Goal: Information Seeking & Learning: Learn about a topic

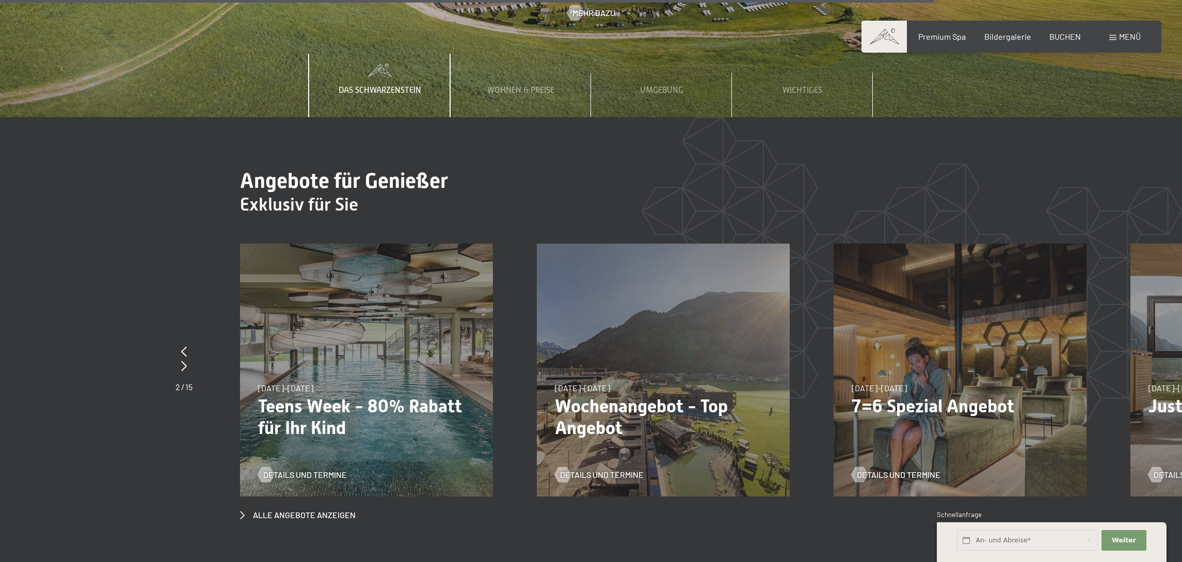
scroll to position [4490, 0]
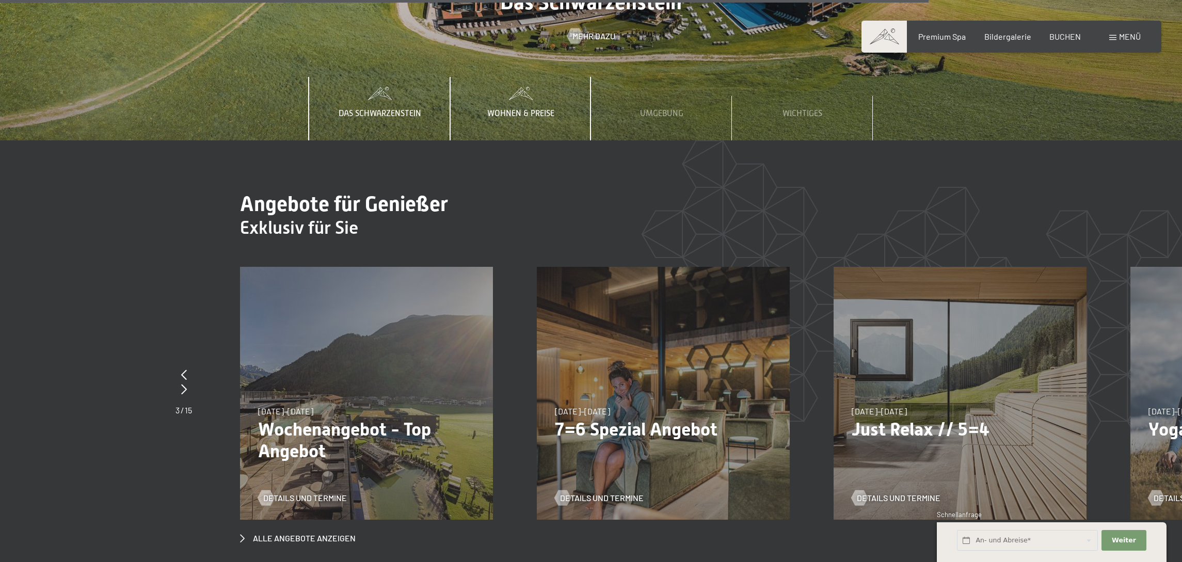
click at [540, 77] on div "Wohnen & Preise" at bounding box center [521, 108] width 83 height 63
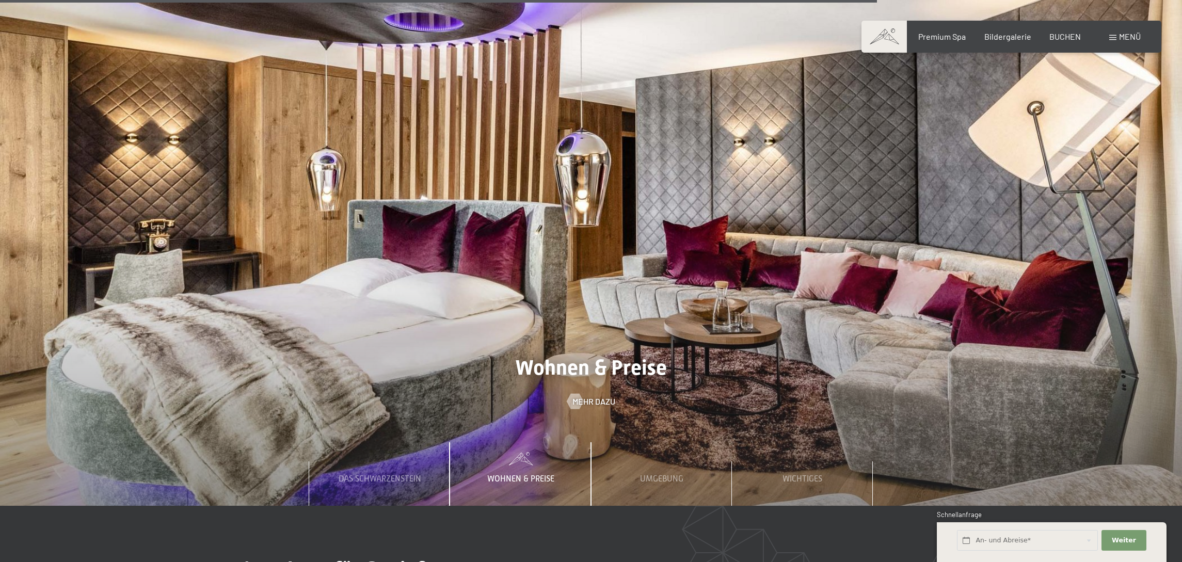
scroll to position [4110, 0]
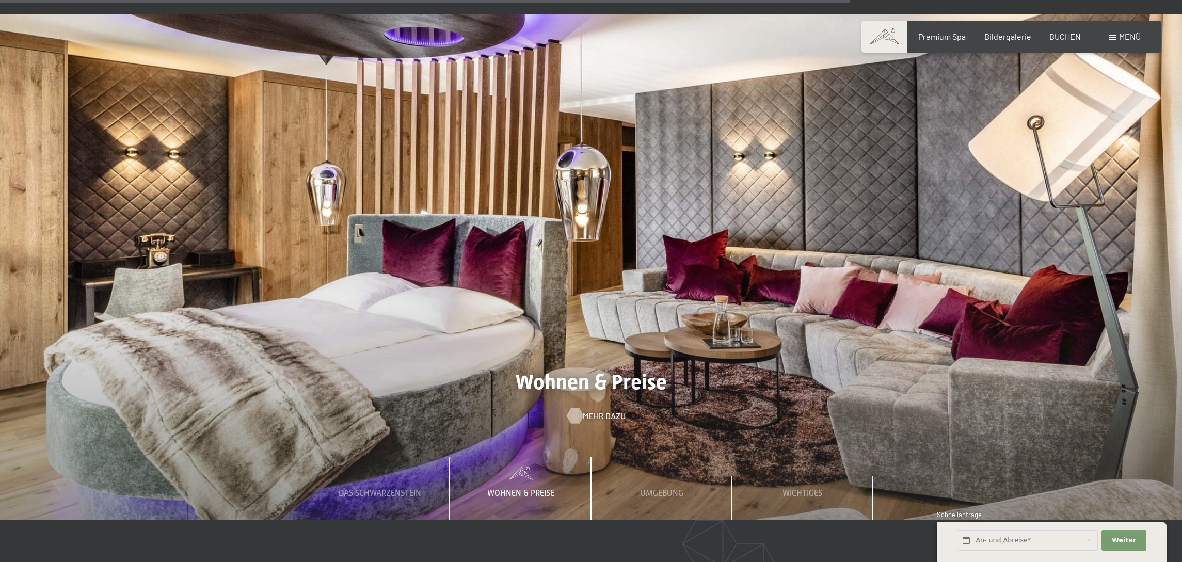
click at [610, 411] on span "Mehr dazu" at bounding box center [604, 416] width 43 height 11
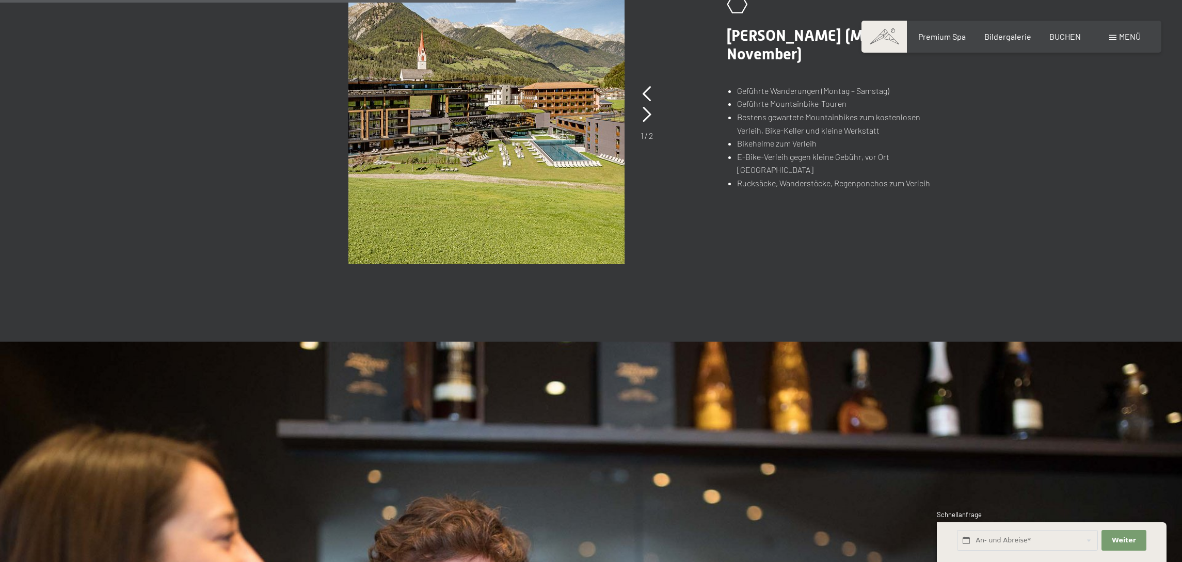
scroll to position [883, 0]
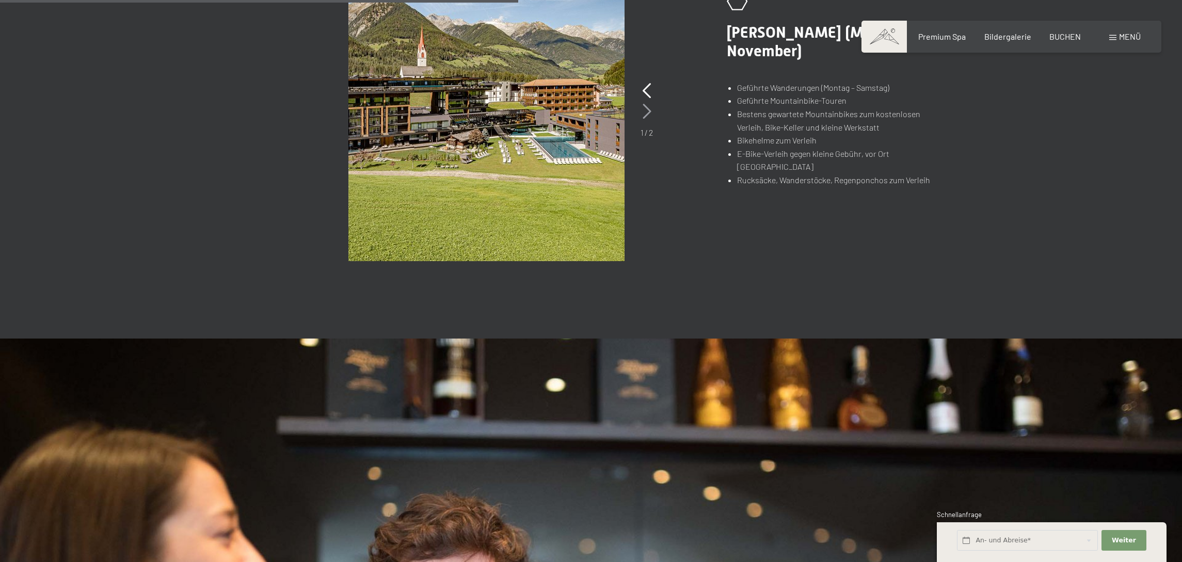
click at [645, 112] on icon at bounding box center [647, 111] width 9 height 15
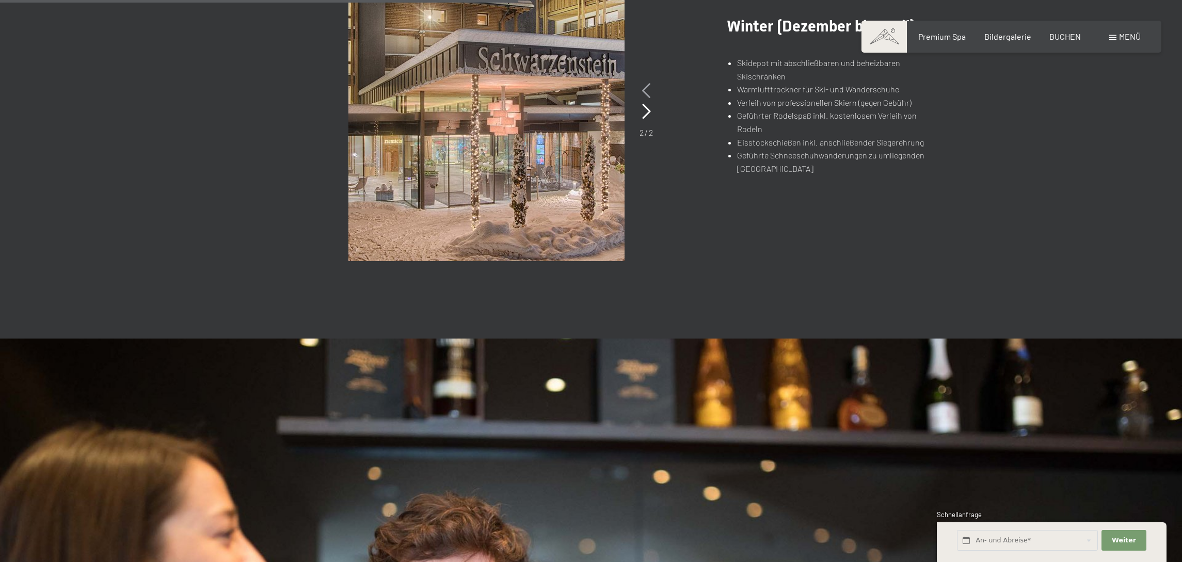
click at [648, 90] on icon at bounding box center [646, 90] width 9 height 15
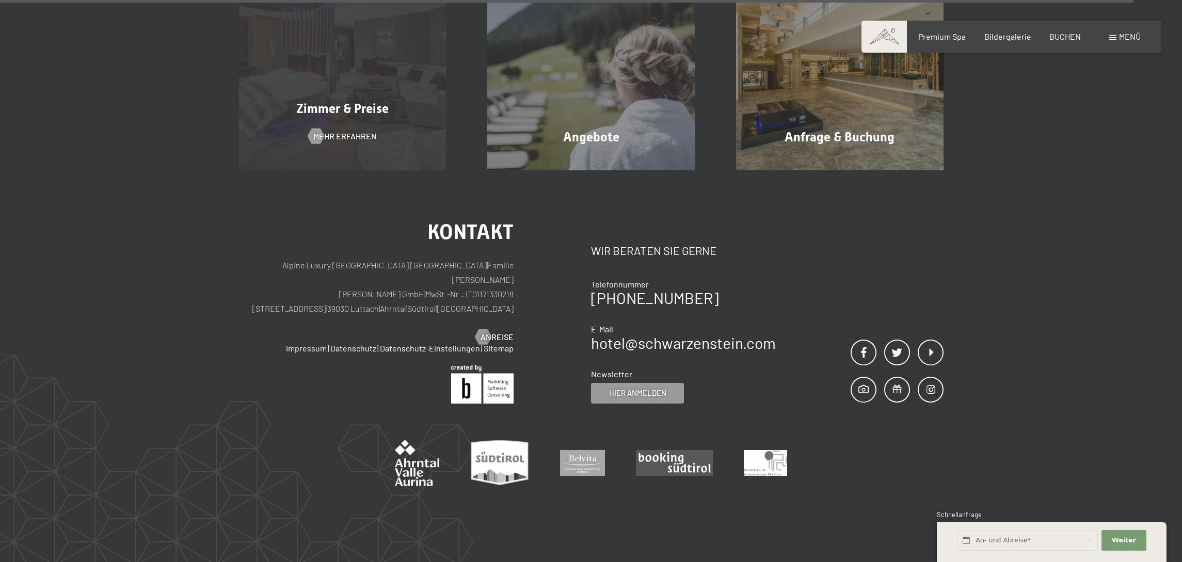
scroll to position [1979, 0]
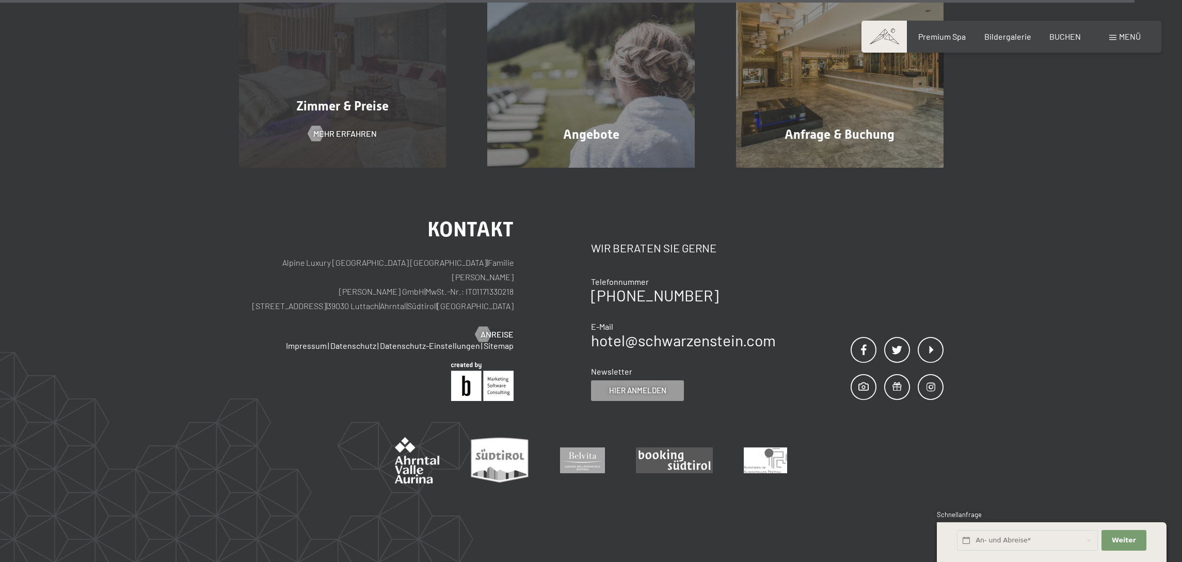
click at [341, 124] on div "Zimmer & Preise Mehr erfahren" at bounding box center [342, 64] width 249 height 208
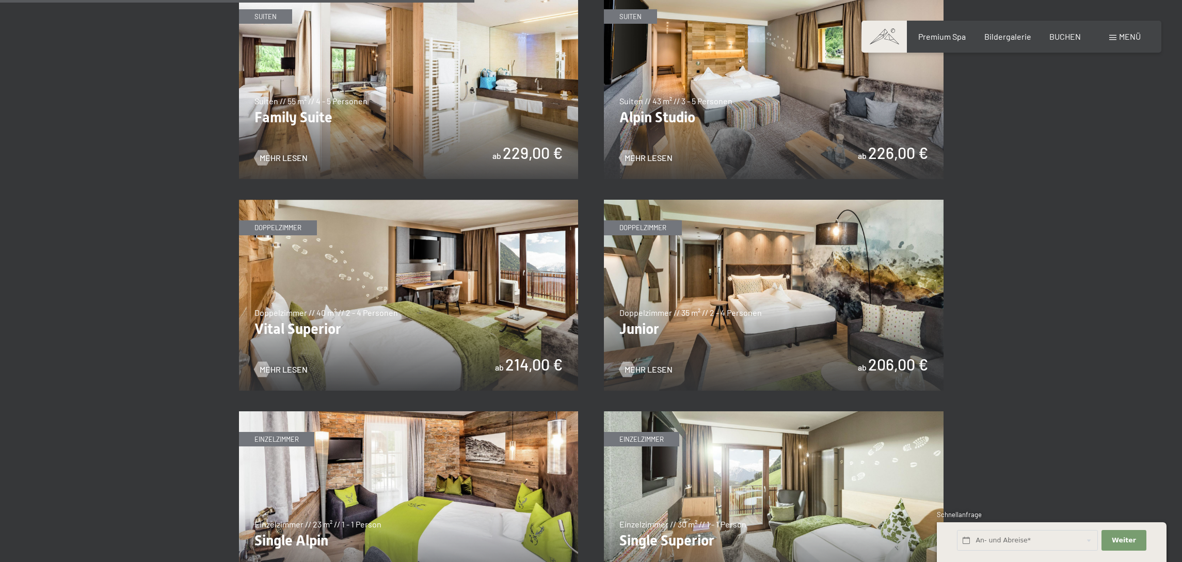
scroll to position [1331, 0]
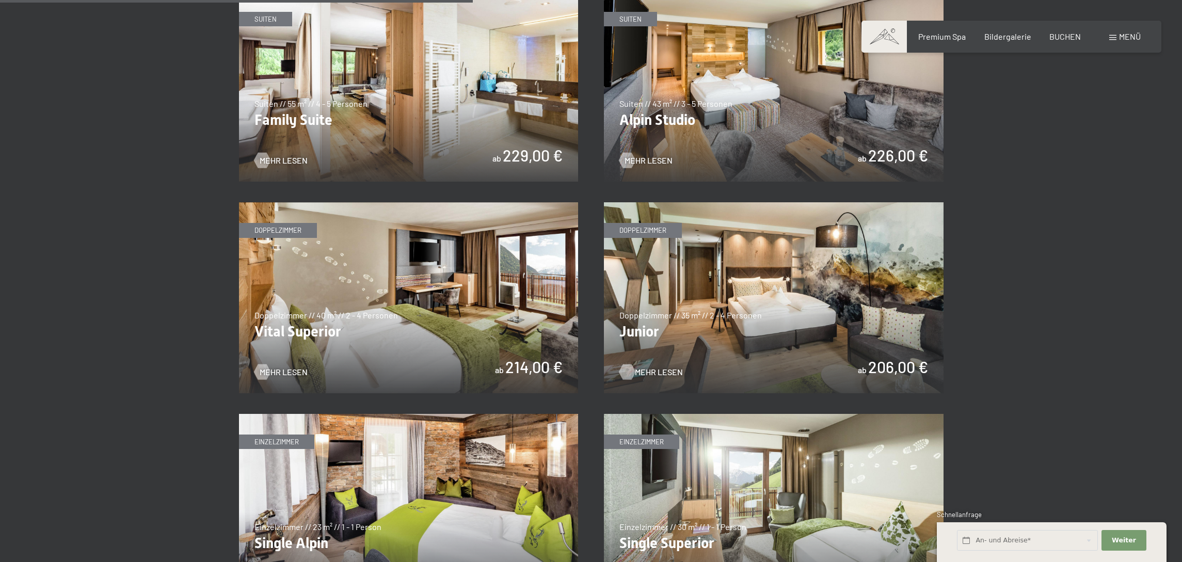
click at [657, 368] on span "Mehr Lesen" at bounding box center [659, 372] width 48 height 11
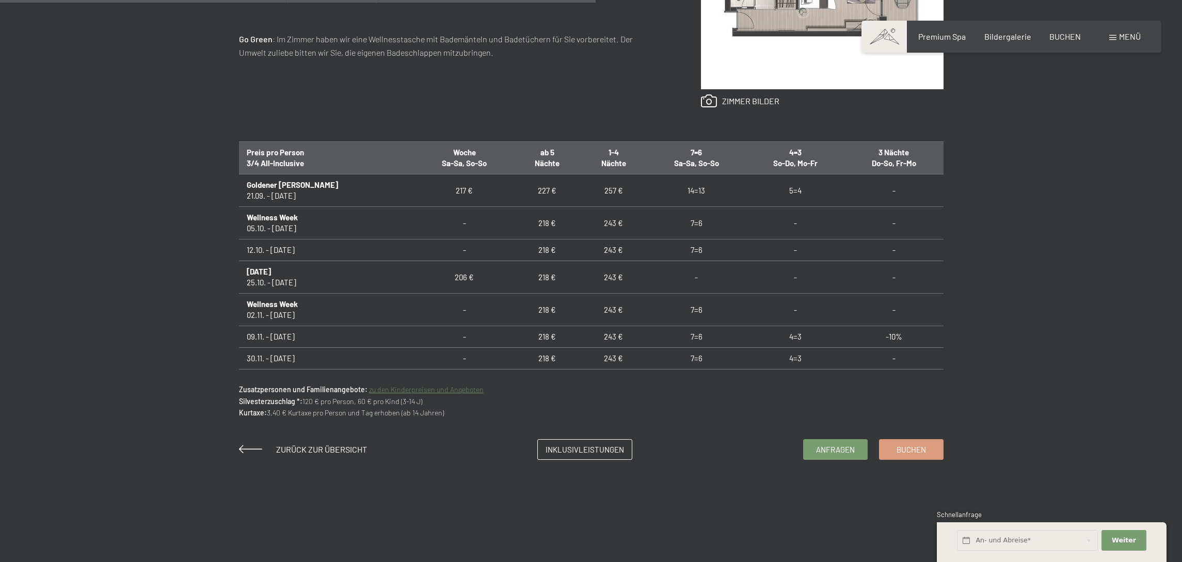
scroll to position [646, 0]
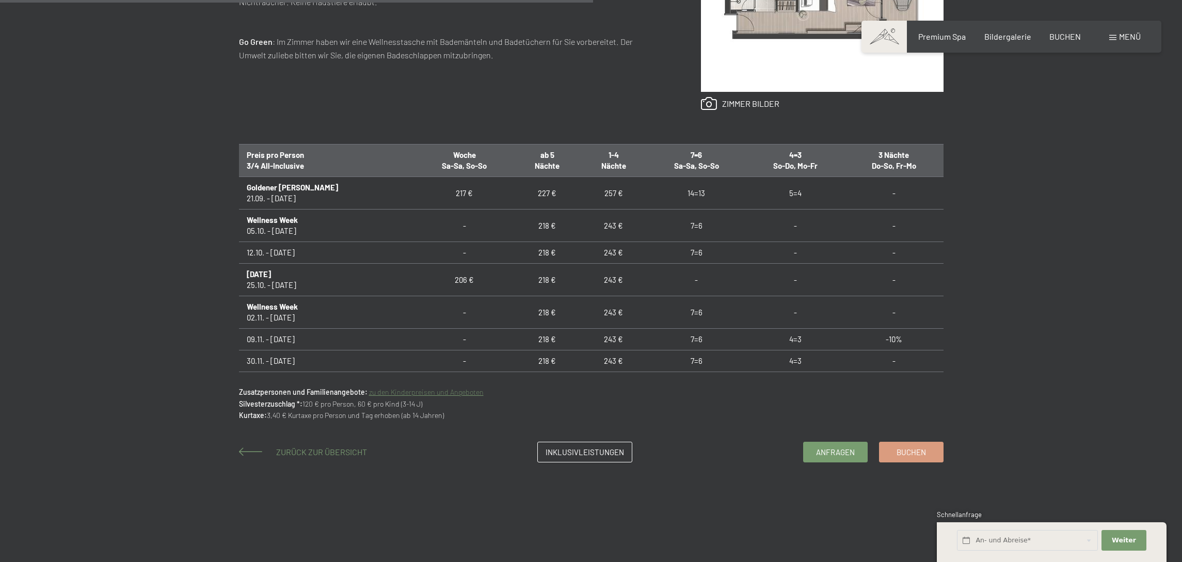
click at [349, 453] on span "Zurück zur Übersicht" at bounding box center [321, 452] width 91 height 10
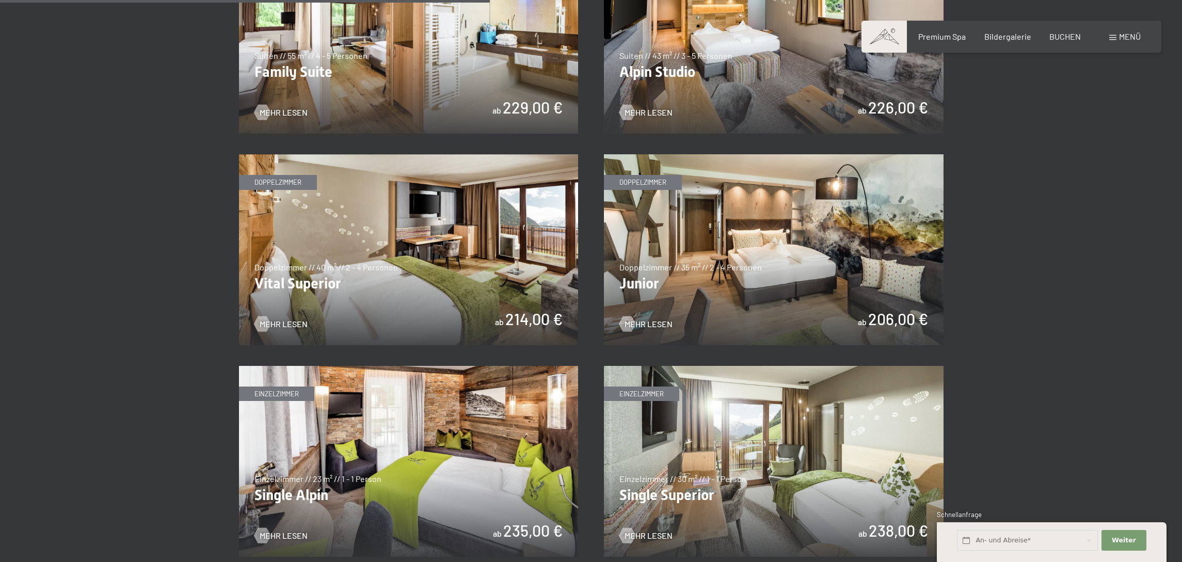
scroll to position [1385, 0]
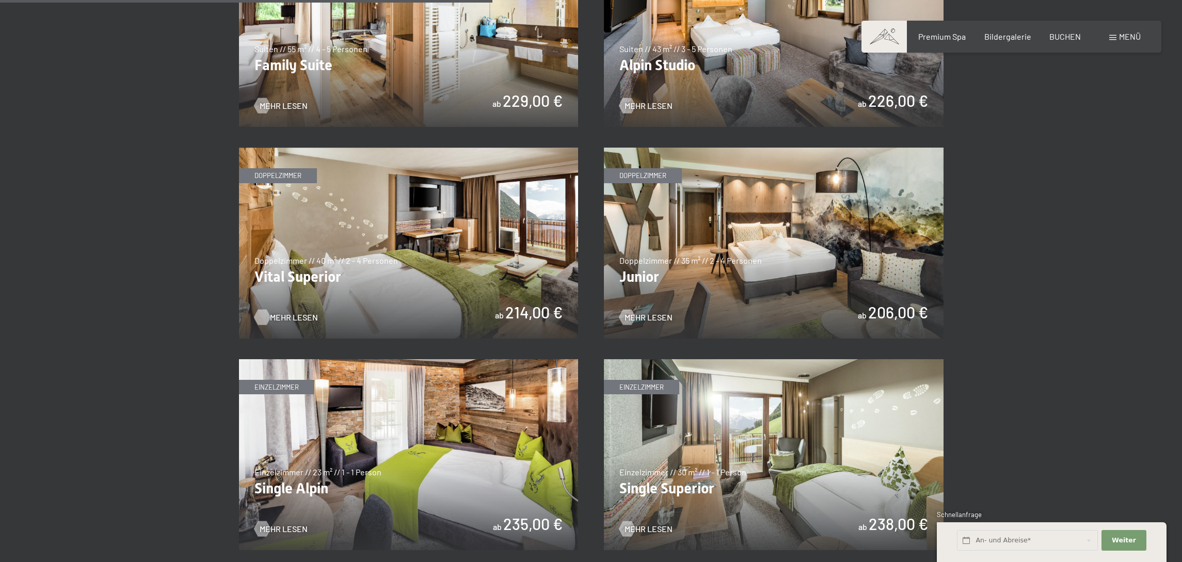
click at [282, 313] on span "Mehr Lesen" at bounding box center [294, 317] width 48 height 11
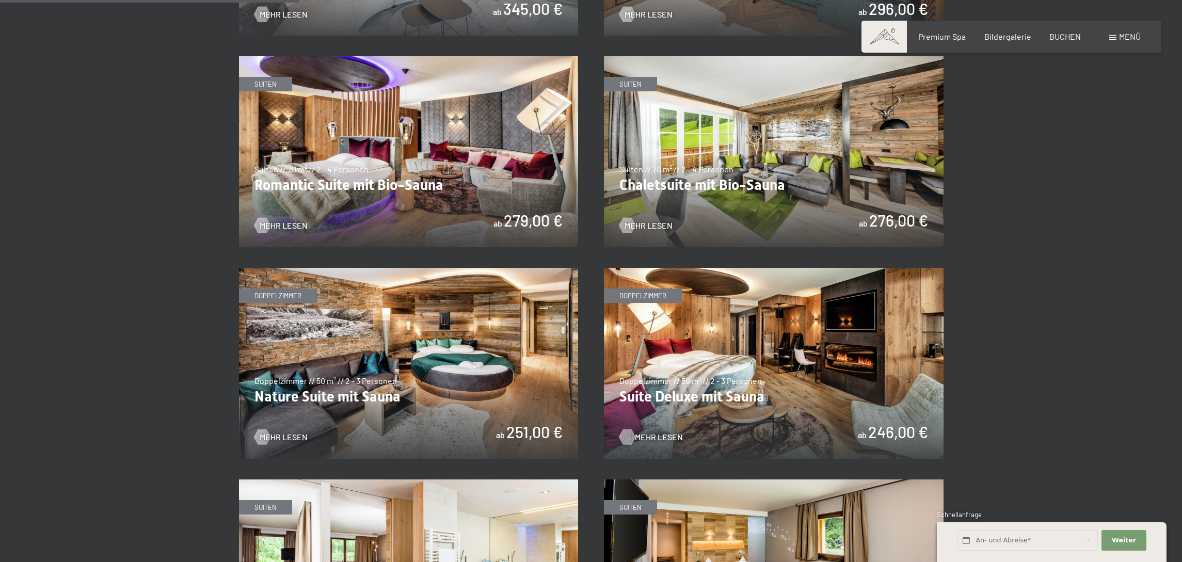
scroll to position [843, 0]
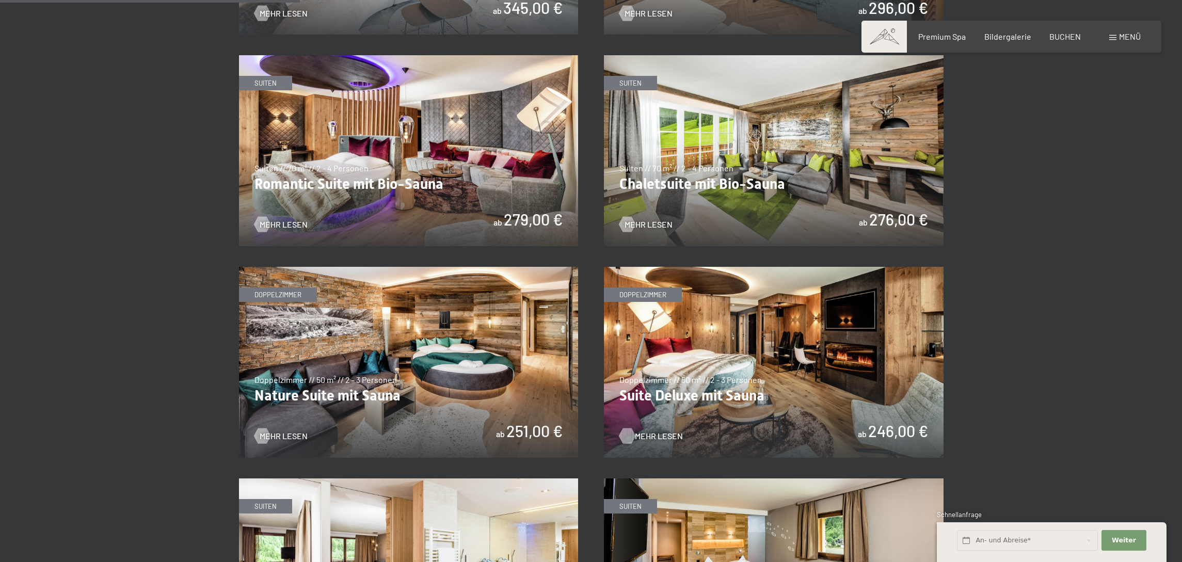
click at [657, 432] on span "Mehr Lesen" at bounding box center [659, 436] width 48 height 11
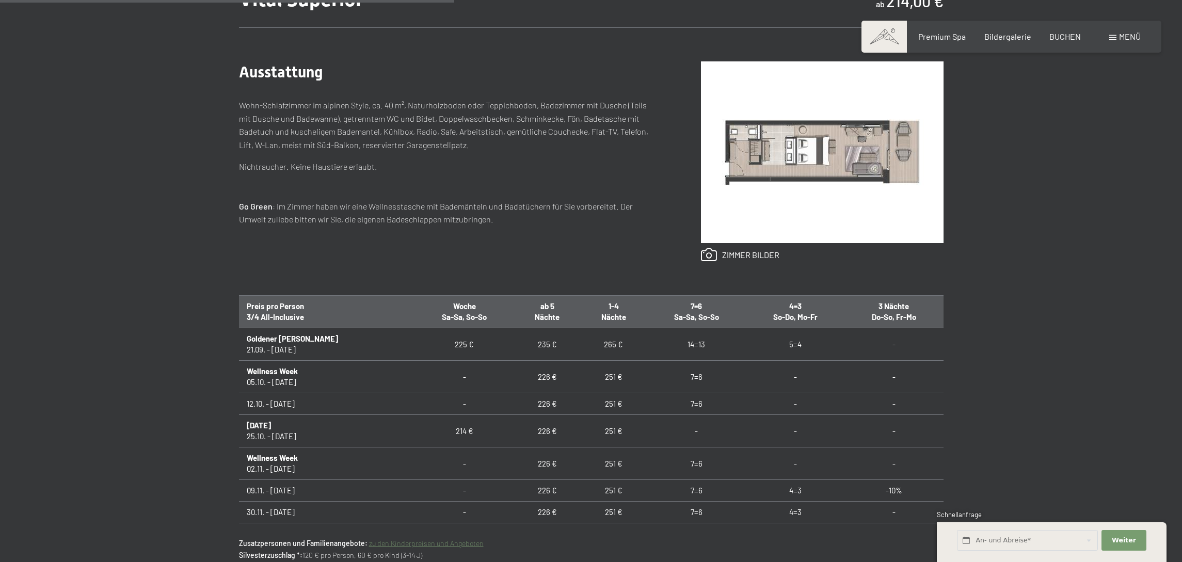
scroll to position [496, 0]
